Goal: Navigation & Orientation: Go to known website

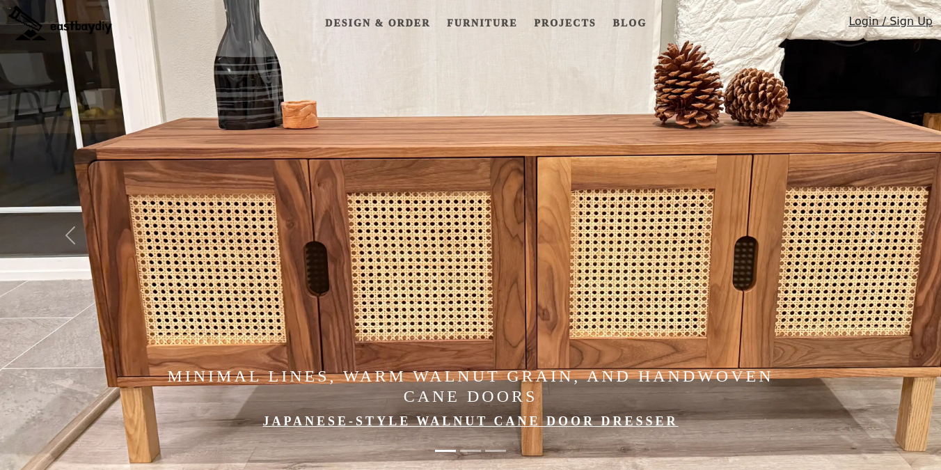
click at [886, 19] on link "Login / Sign Up" at bounding box center [891, 24] width 84 height 23
